Goal: Task Accomplishment & Management: Complete application form

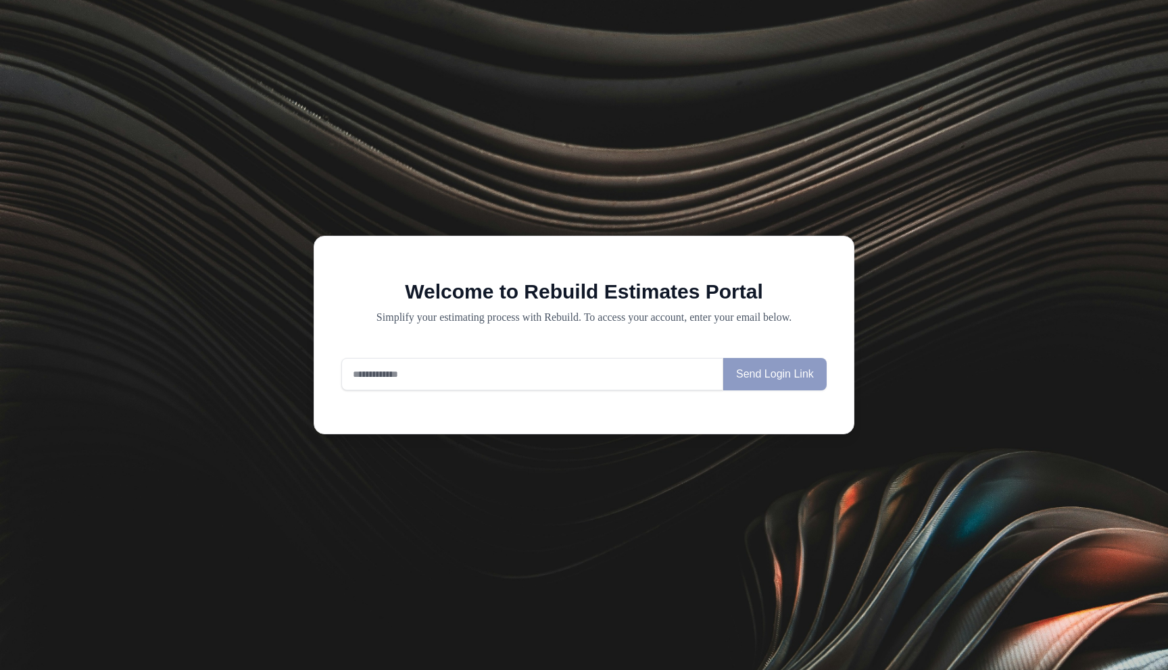
click at [372, 380] on input "email" at bounding box center [532, 374] width 382 height 32
type input "**********"
